Goal: Learn about a topic

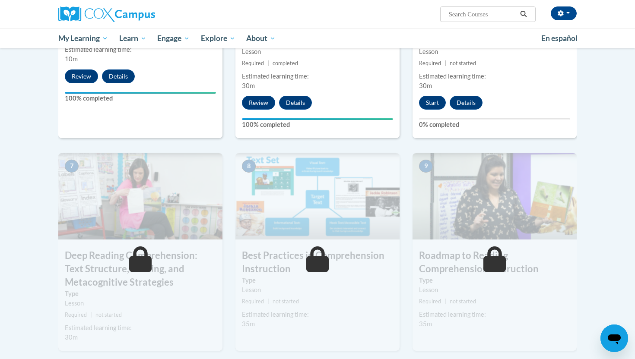
scroll to position [602, 0]
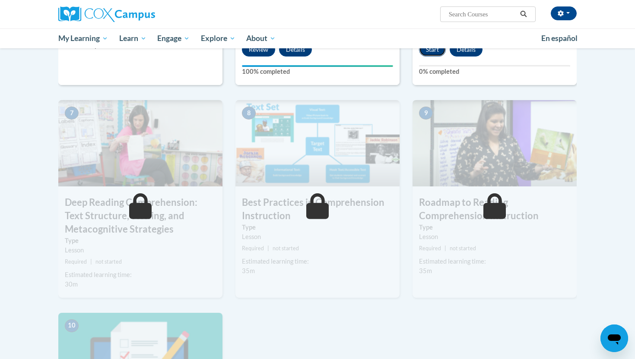
click at [436, 51] on button "Start" at bounding box center [432, 50] width 27 height 14
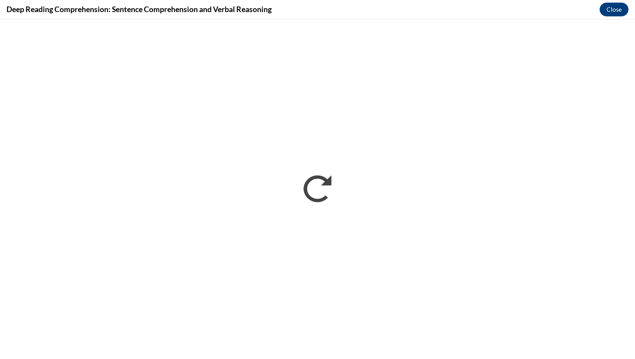
scroll to position [0, 0]
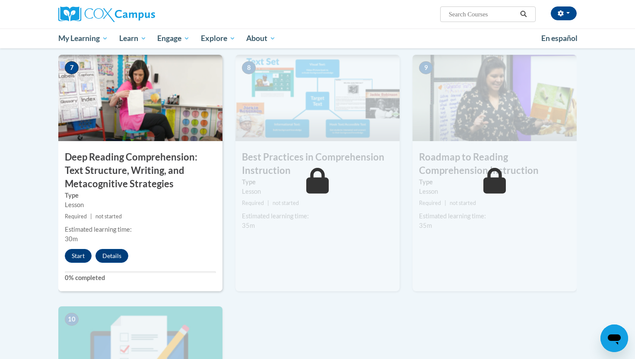
scroll to position [648, 0]
click at [83, 257] on button "Start" at bounding box center [78, 256] width 27 height 14
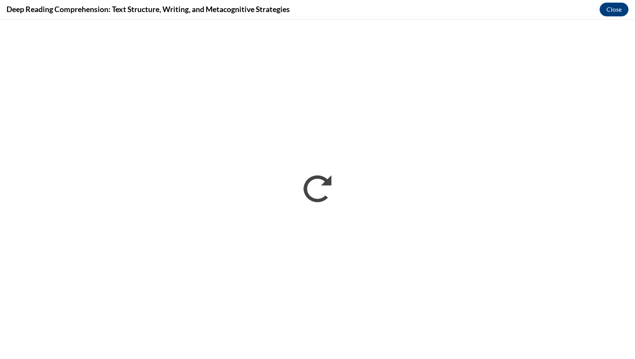
scroll to position [0, 0]
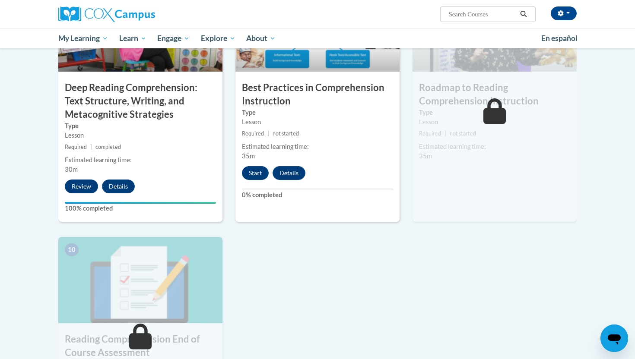
scroll to position [719, 0]
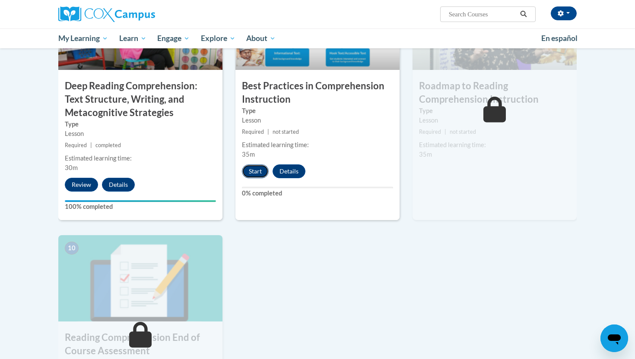
click at [253, 173] on button "Start" at bounding box center [255, 172] width 27 height 14
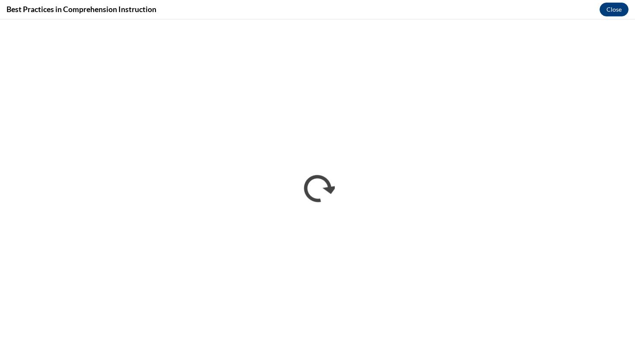
scroll to position [0, 0]
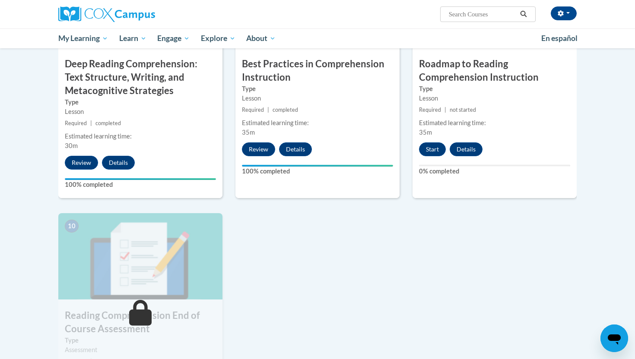
scroll to position [741, 0]
